Goal: Task Accomplishment & Management: Use online tool/utility

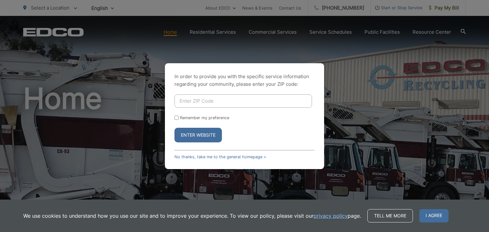
click at [210, 105] on input "Enter ZIP Code" at bounding box center [242, 101] width 137 height 13
type input "91901"
click at [177, 118] on input "Remember my preference" at bounding box center [176, 118] width 4 height 4
checkbox input "true"
click at [185, 133] on button "Enter Website" at bounding box center [197, 135] width 47 height 15
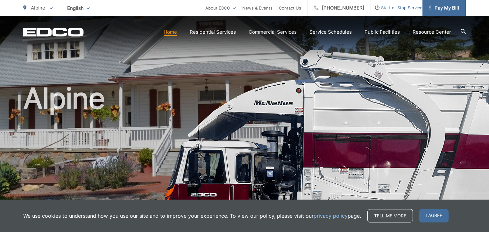
click at [449, 10] on span "Pay My Bill" at bounding box center [444, 8] width 30 height 8
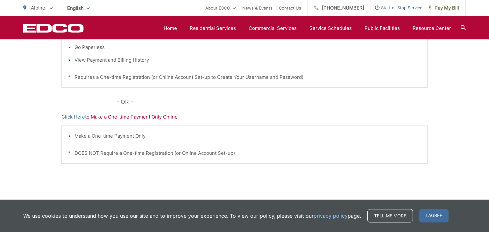
scroll to position [202, 0]
click at [75, 116] on link "Click Here" at bounding box center [73, 116] width 24 height 8
